Goal: Task Accomplishment & Management: Manage account settings

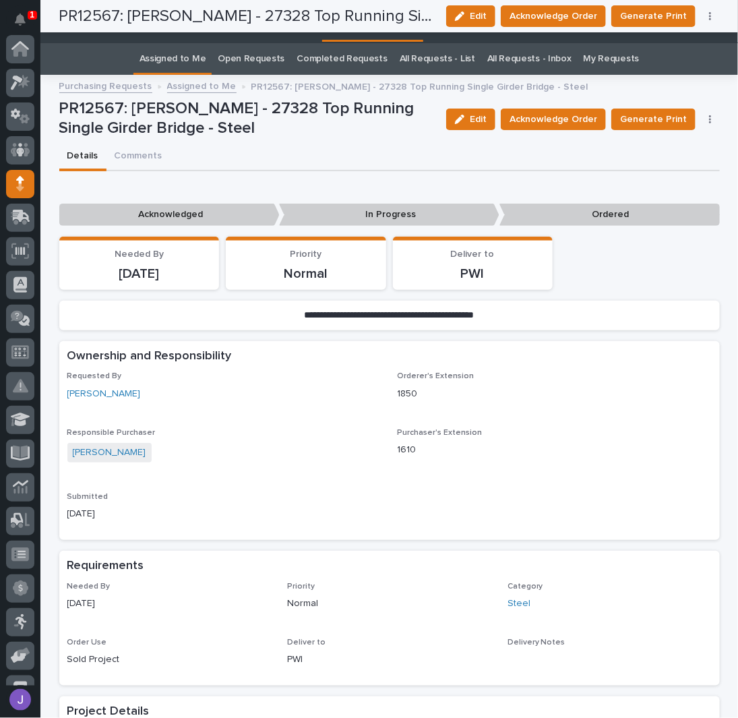
scroll to position [135, 0]
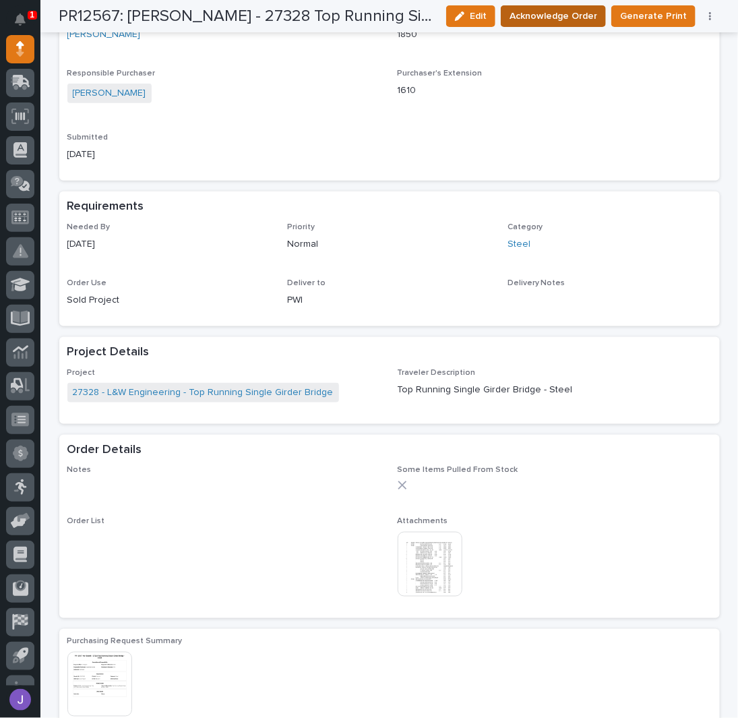
click at [564, 14] on span "Acknowledge Order" at bounding box center [554, 16] width 88 height 16
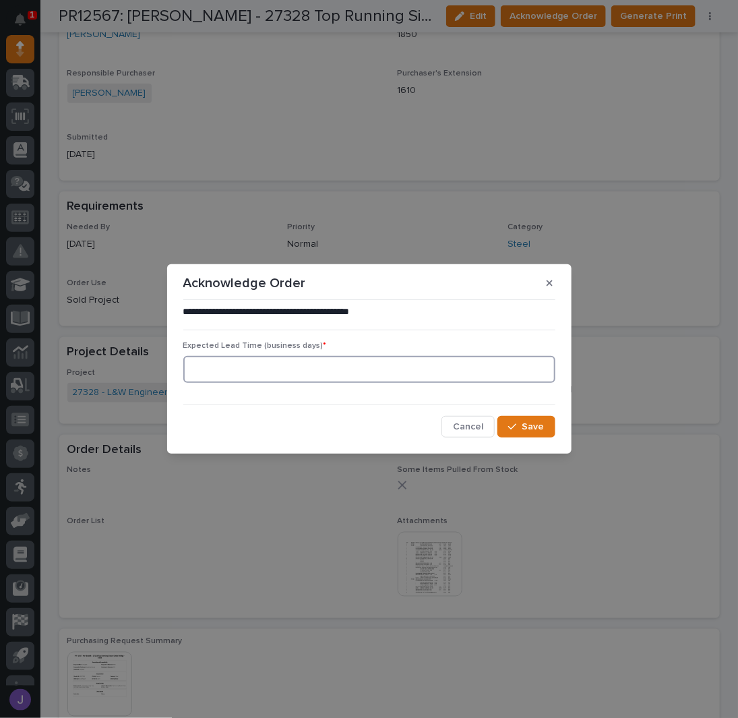
click at [247, 373] on input at bounding box center [369, 369] width 372 height 27
type input "0"
click at [533, 428] on span "Save" at bounding box center [533, 427] width 22 height 12
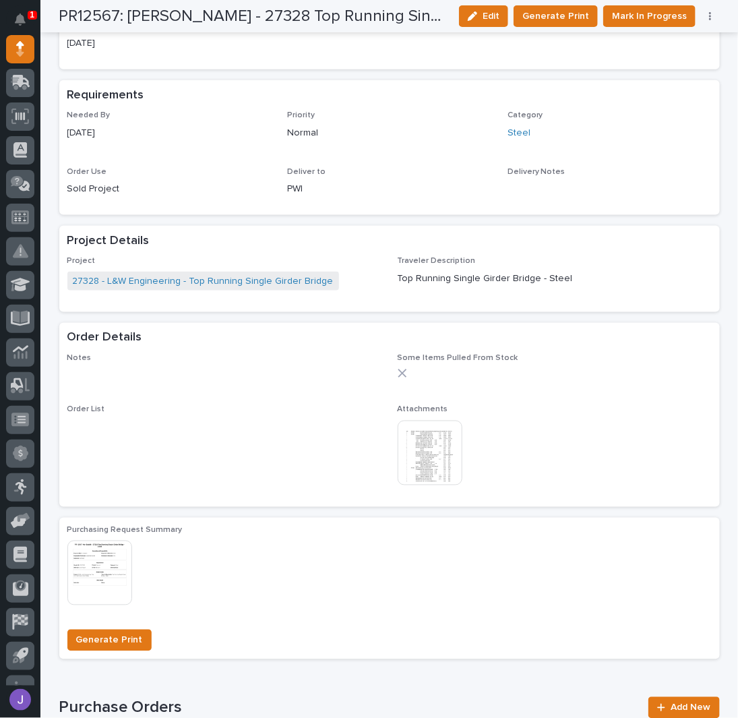
scroll to position [539, 0]
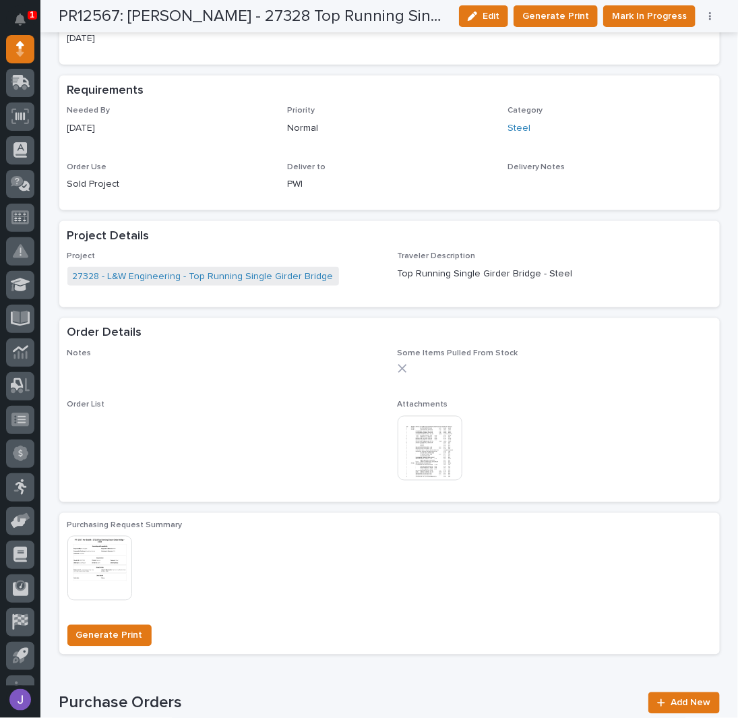
click at [422, 448] on img at bounding box center [430, 448] width 65 height 65
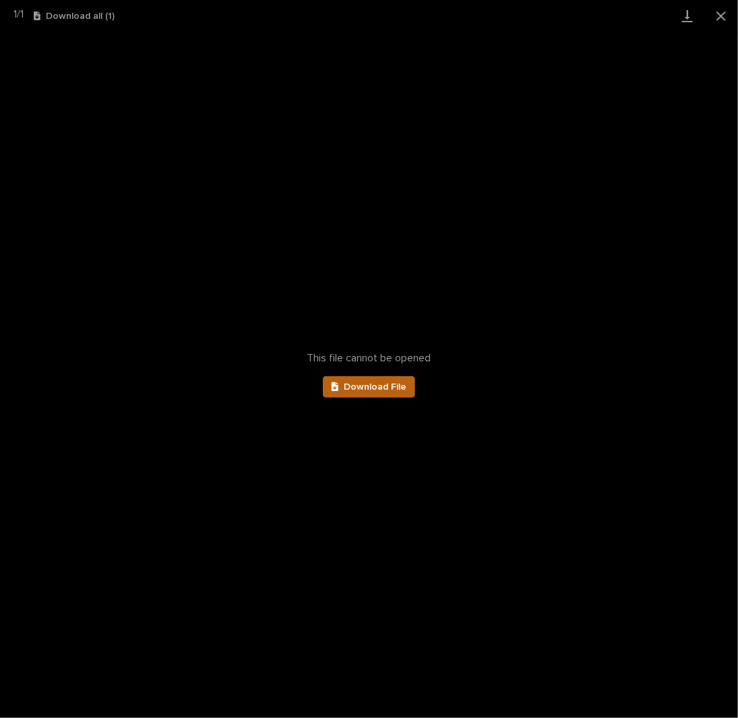
click at [404, 395] on link "Download File" at bounding box center [369, 387] width 93 height 22
click at [721, 16] on button "Close gallery" at bounding box center [721, 16] width 34 height 32
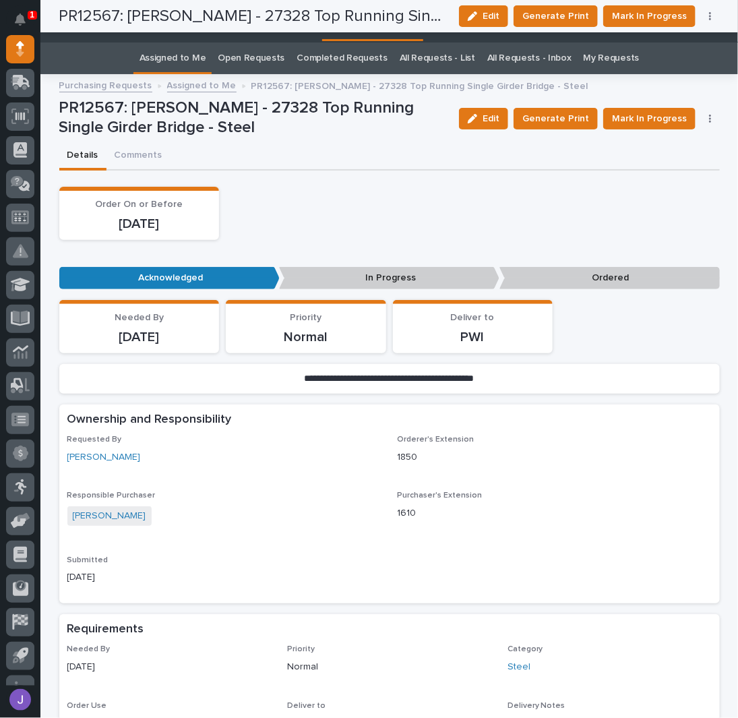
scroll to position [0, 0]
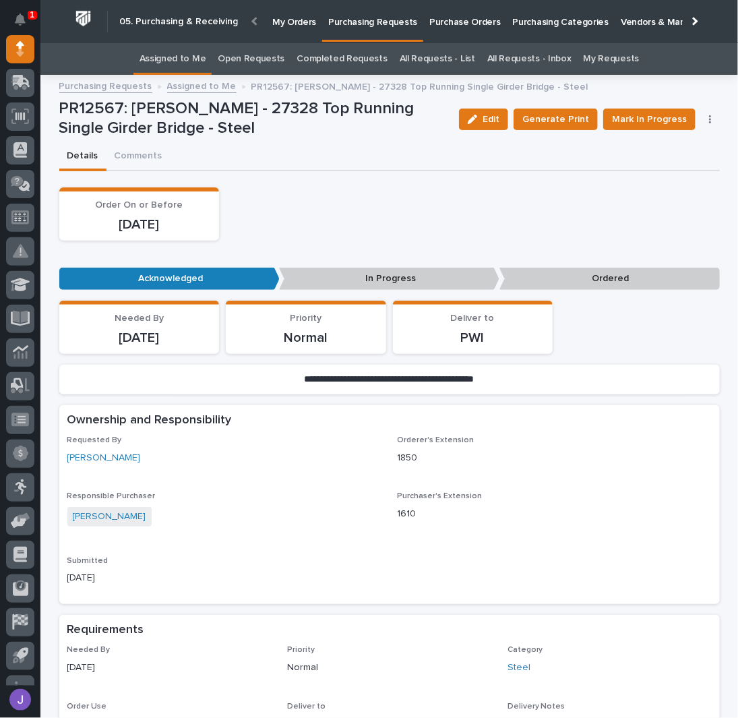
click at [195, 54] on link "Assigned to Me" at bounding box center [173, 59] width 67 height 32
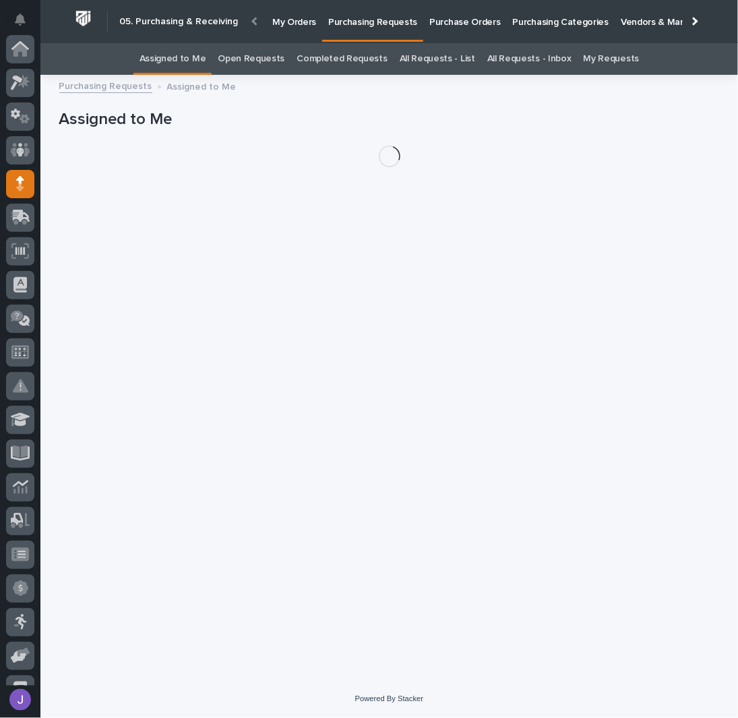
scroll to position [135, 0]
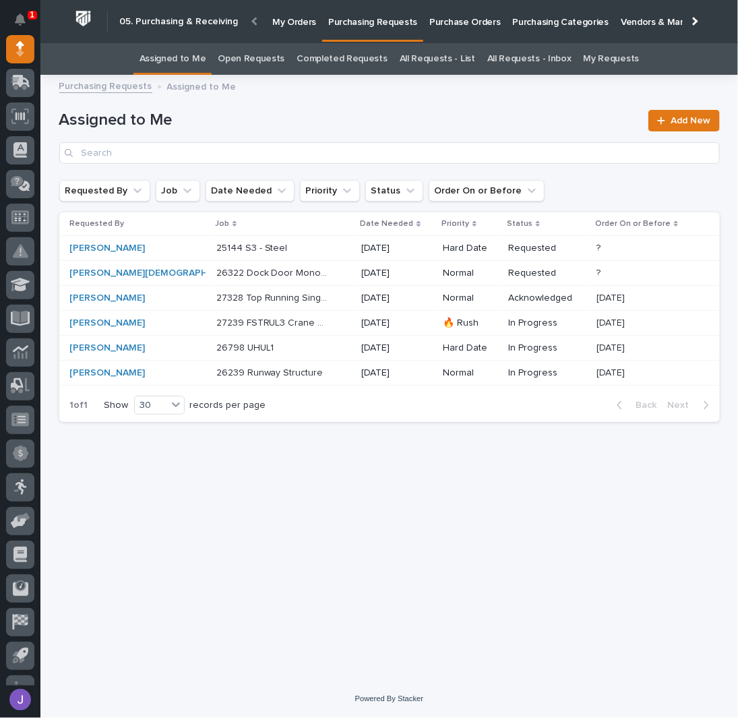
click at [274, 247] on p at bounding box center [272, 248] width 113 height 11
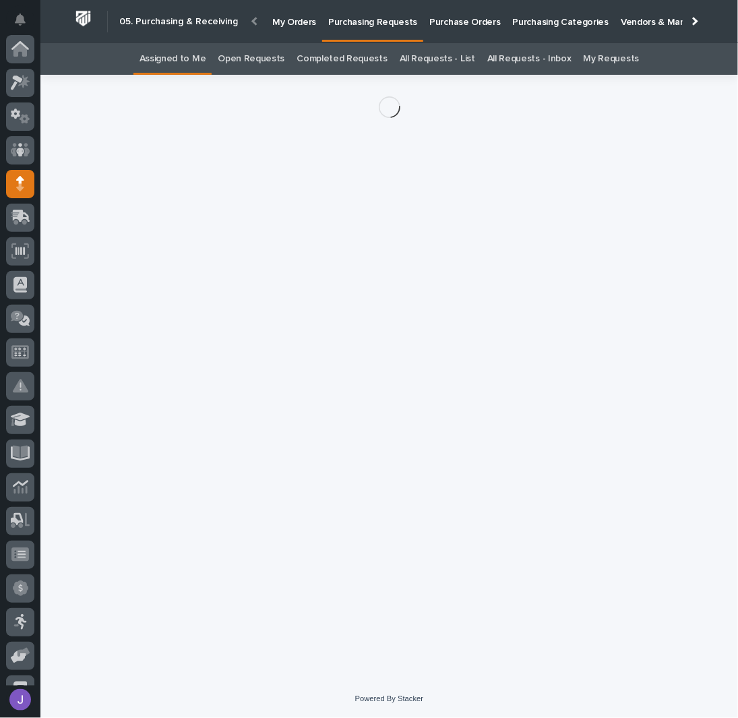
scroll to position [135, 0]
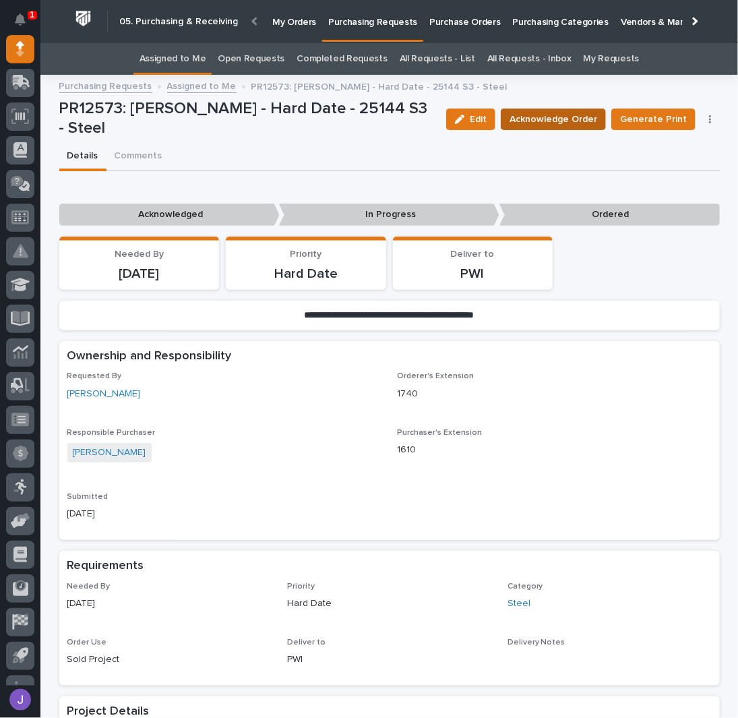
click at [533, 119] on span "Acknowledge Order" at bounding box center [554, 119] width 88 height 16
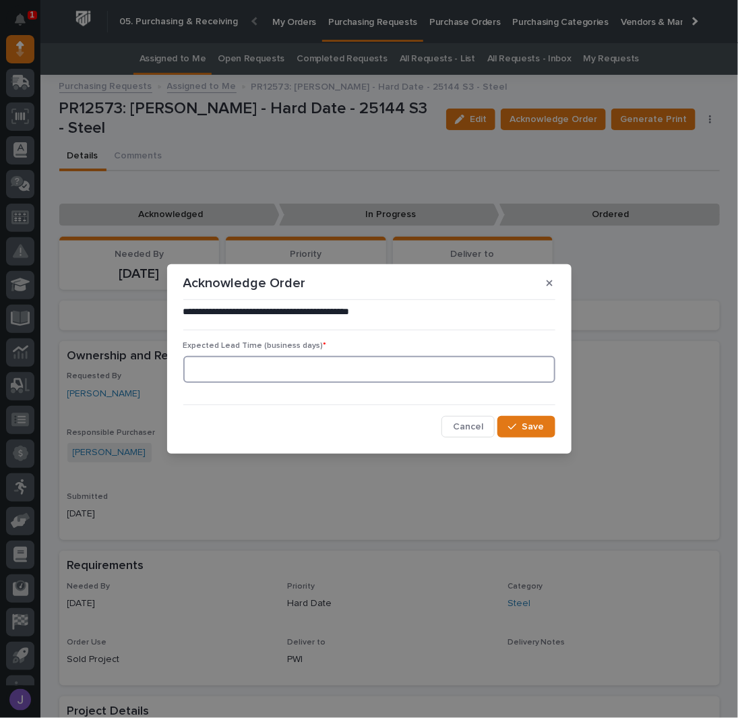
click at [250, 375] on input at bounding box center [369, 369] width 372 height 27
type input "0"
click at [513, 425] on icon "button" at bounding box center [512, 426] width 8 height 9
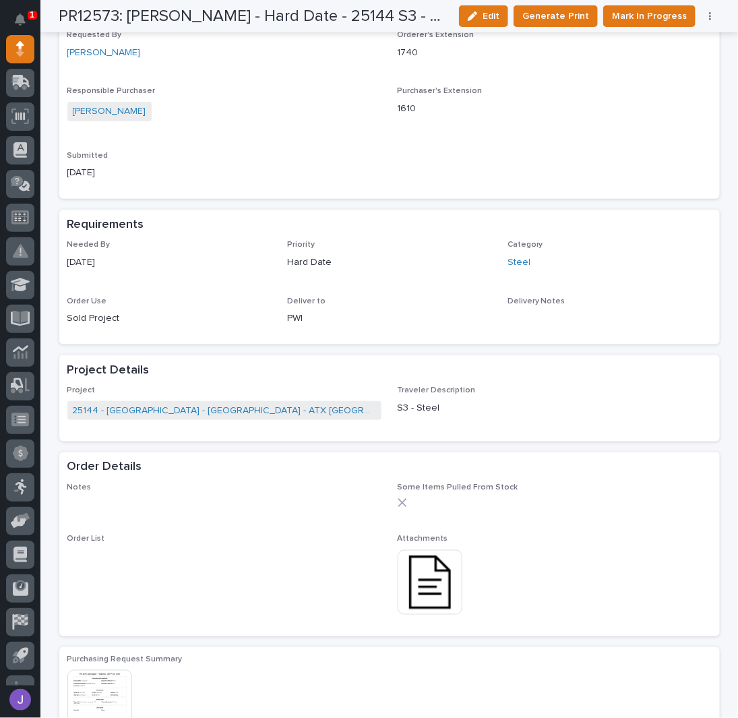
scroll to position [539, 0]
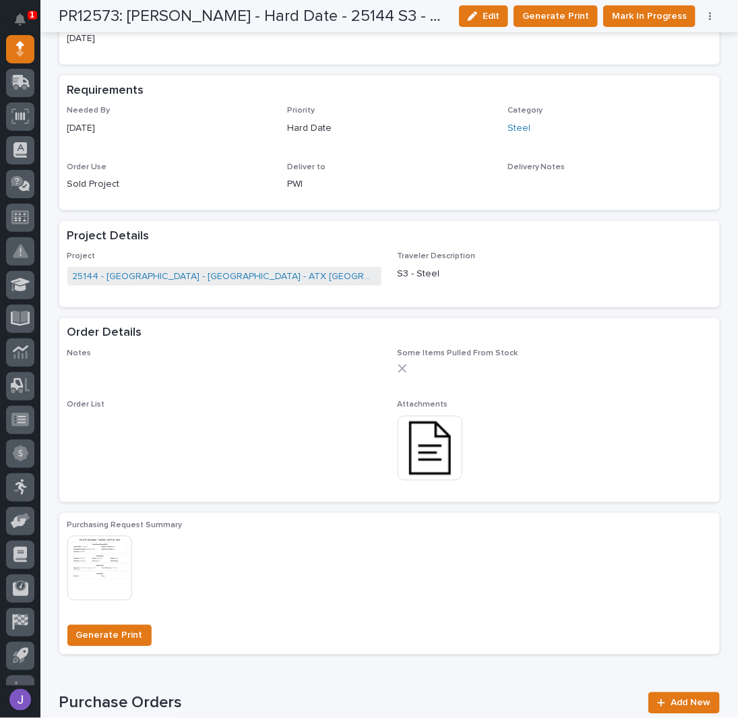
click at [421, 448] on img at bounding box center [430, 448] width 65 height 65
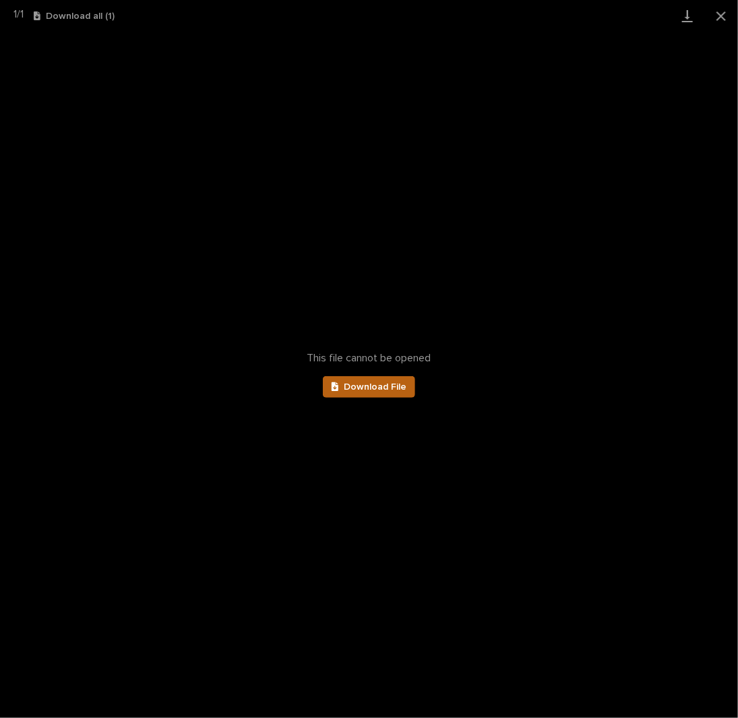
click at [403, 386] on span "Download File" at bounding box center [375, 386] width 63 height 9
click at [723, 14] on button "Close gallery" at bounding box center [721, 16] width 34 height 32
